Goal: Task Accomplishment & Management: Use online tool/utility

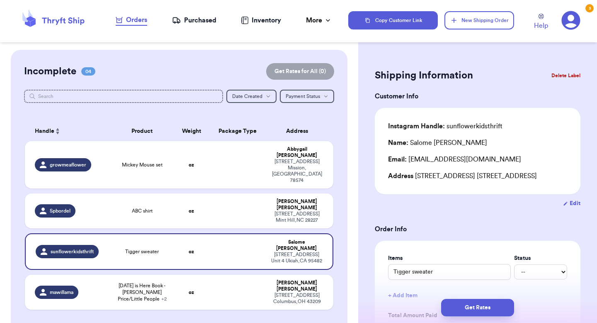
scroll to position [9, 0]
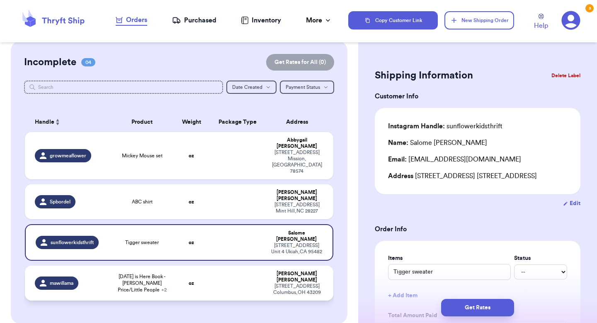
click at [185, 265] on td "oz" at bounding box center [191, 282] width 37 height 35
type input "[DATE] is Here Book - [PERSON_NAME] Price/Little People"
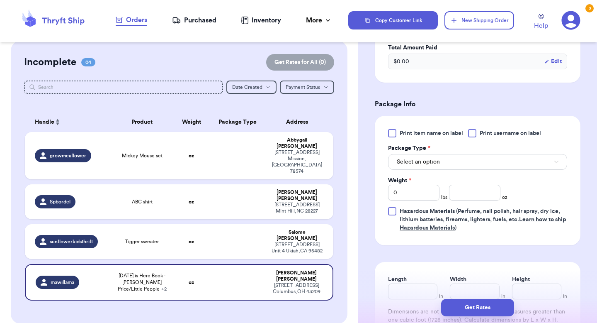
scroll to position [357, 0]
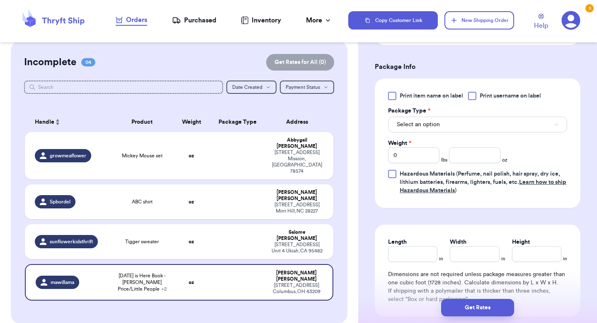
click at [419, 147] on div "Weight *" at bounding box center [413, 143] width 51 height 8
click at [414, 160] on input "0" at bounding box center [413, 155] width 51 height 16
type input "1"
type input "8.9"
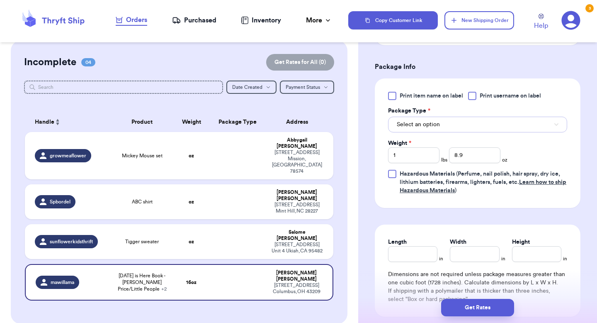
click at [444, 127] on button "Select an option" at bounding box center [477, 125] width 179 height 16
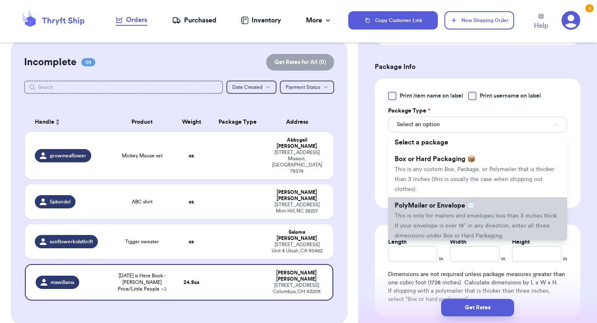
click at [445, 218] on span "This is only for mailers and envelopes less than 3 inches thick. If your envelo…" at bounding box center [477, 226] width 164 height 26
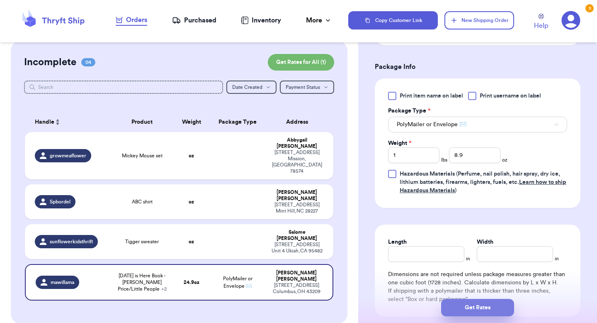
click at [467, 305] on button "Get Rates" at bounding box center [477, 307] width 73 height 17
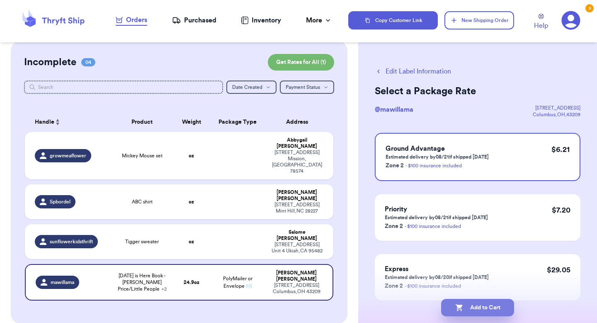
click at [462, 304] on icon "button" at bounding box center [459, 307] width 8 height 8
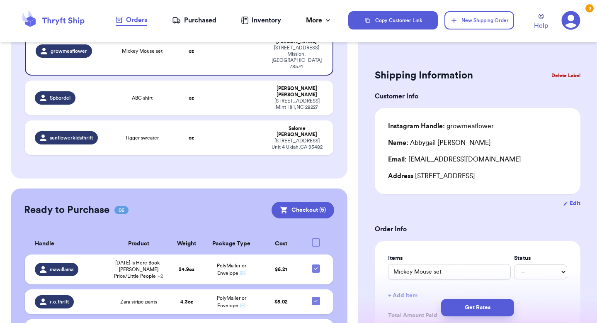
scroll to position [199, 0]
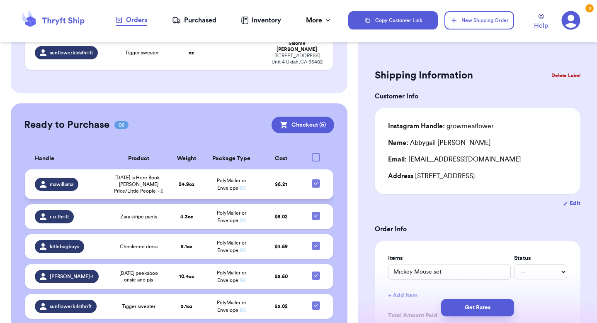
click at [148, 174] on span "[DATE] is Here Book - [PERSON_NAME] Price/Little People + 2" at bounding box center [139, 184] width 50 height 20
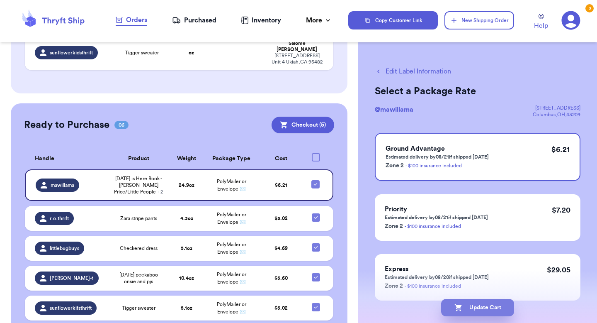
click at [458, 303] on icon "button" at bounding box center [459, 307] width 8 height 8
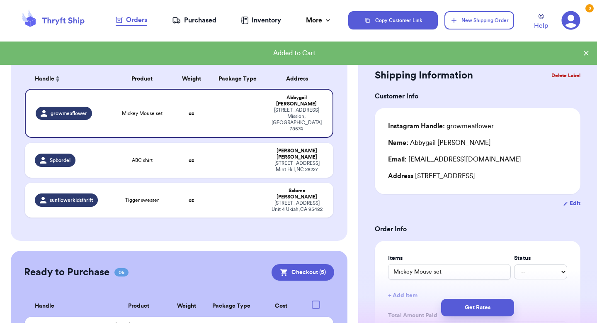
scroll to position [0, 0]
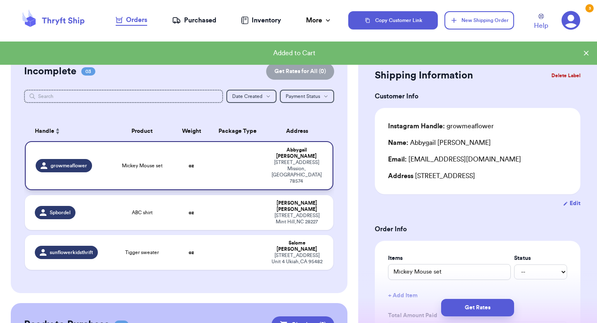
click at [166, 151] on td "Mickey Mouse set" at bounding box center [142, 165] width 62 height 49
click at [351, 165] on div "Customer Link New Order Incomplete 03 Get Rates for All ( 0 ) Get Rates for All…" at bounding box center [179, 310] width 358 height 521
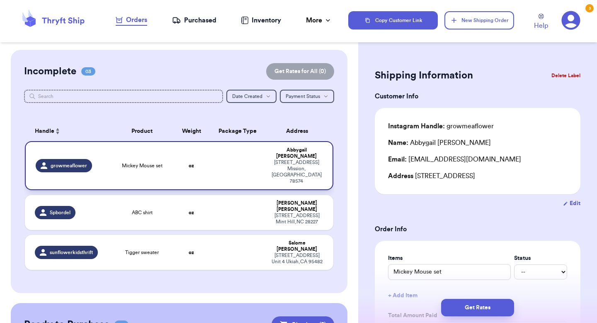
click at [248, 161] on td at bounding box center [238, 165] width 56 height 49
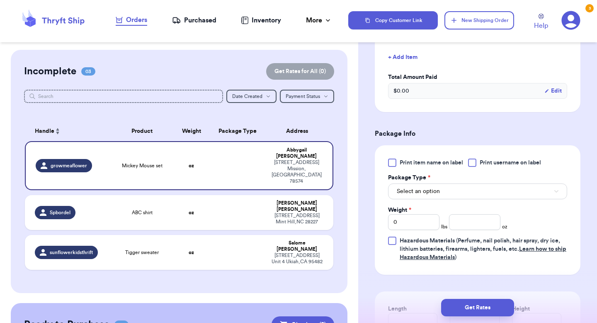
scroll to position [259, 0]
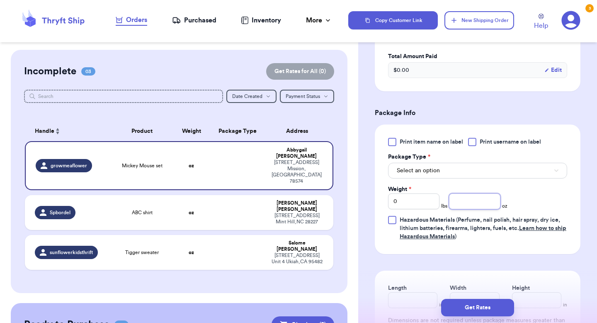
click at [476, 207] on input "number" at bounding box center [474, 201] width 51 height 16
type input "6.5"
click at [518, 175] on button "Select an option" at bounding box center [477, 171] width 179 height 16
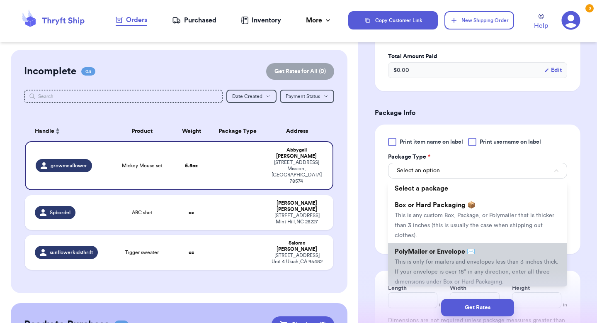
click at [478, 257] on li "PolyMailer or Envelope ✉️ This is only for mailers and envelopes less than 3 in…" at bounding box center [477, 266] width 179 height 46
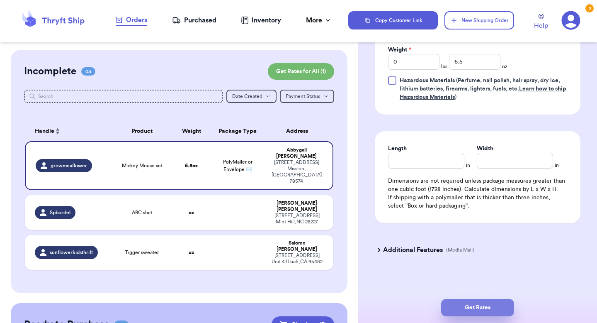
scroll to position [402, 0]
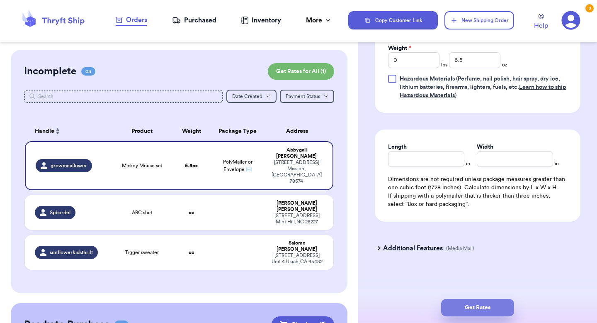
click at [475, 309] on button "Get Rates" at bounding box center [477, 307] width 73 height 17
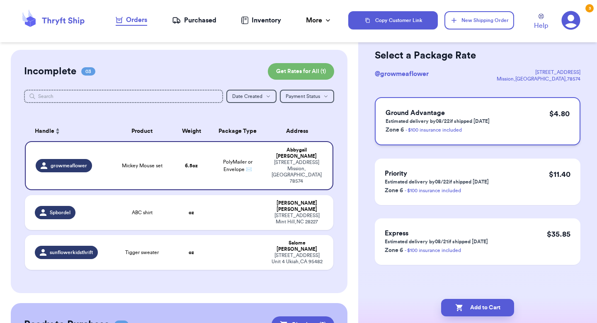
scroll to position [0, 0]
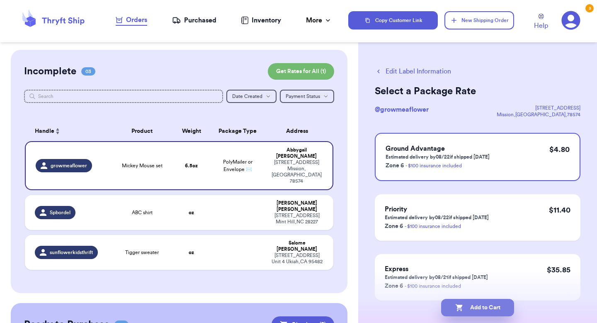
click at [478, 308] on button "Add to Cart" at bounding box center [477, 307] width 73 height 17
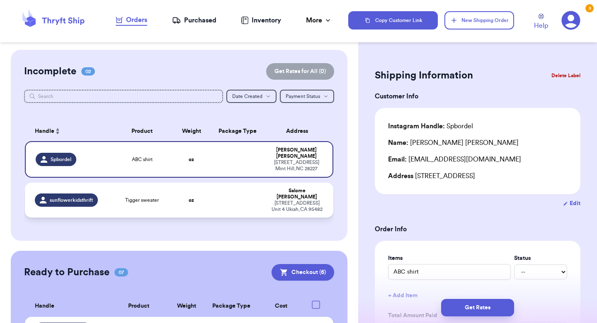
click at [180, 195] on td "oz" at bounding box center [191, 199] width 37 height 35
type input "Tigger sweater"
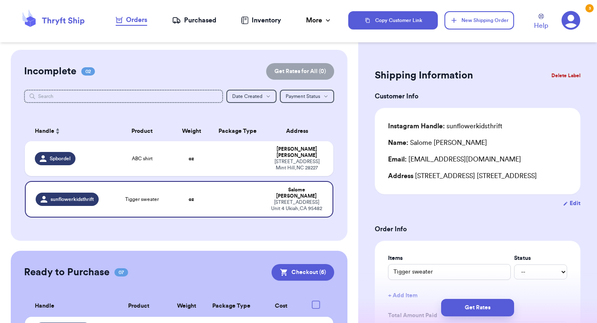
click at [571, 73] on button "Delete Label" at bounding box center [566, 75] width 36 height 18
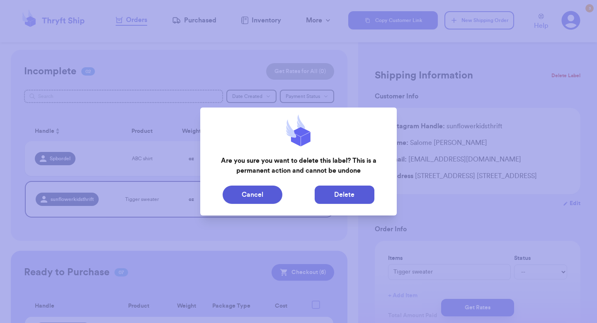
click at [340, 193] on button "Delete" at bounding box center [345, 194] width 60 height 18
type input "ABC shirt"
